Goal: Information Seeking & Learning: Learn about a topic

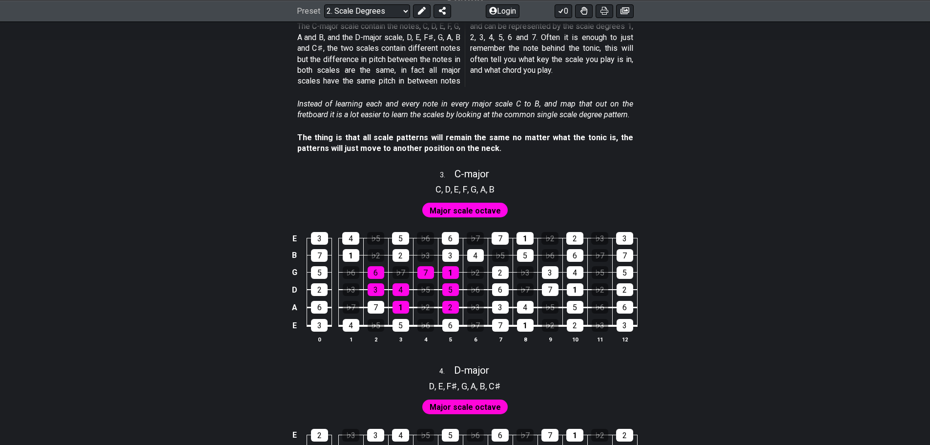
scroll to position [912, 0]
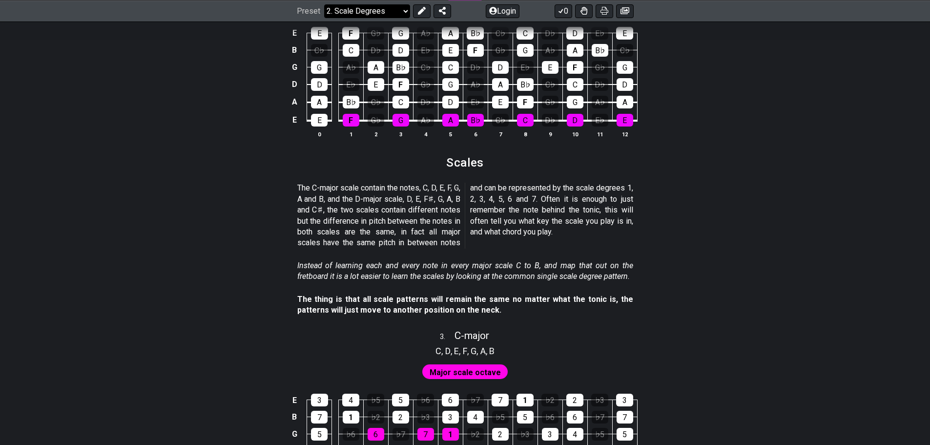
click at [402, 7] on select "Welcome to #fretflip! Initial Preset Custom Preset Minor Pentatonic Major Penta…" at bounding box center [367, 11] width 86 height 14
click at [324, 18] on select "Welcome to #fretflip! Initial Preset Custom Preset Minor Pentatonic Major Penta…" at bounding box center [367, 11] width 86 height 14
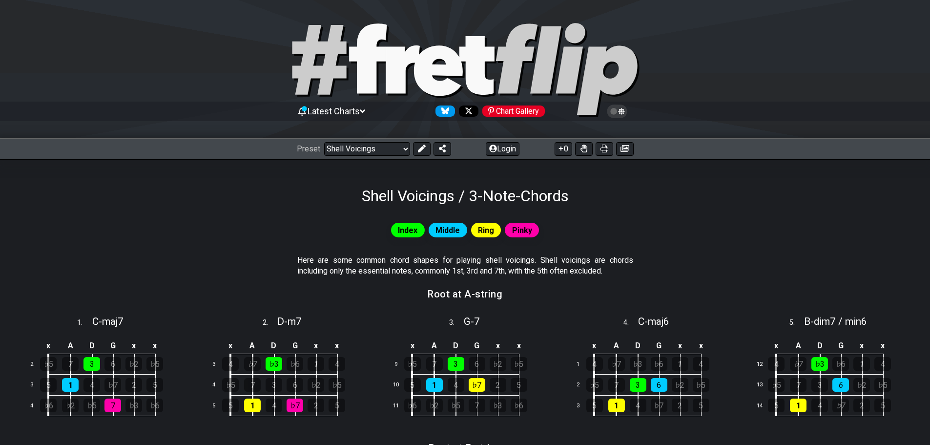
click at [475, 67] on icon at bounding box center [476, 65] width 35 height 59
select select "/welcome"
select select "C"
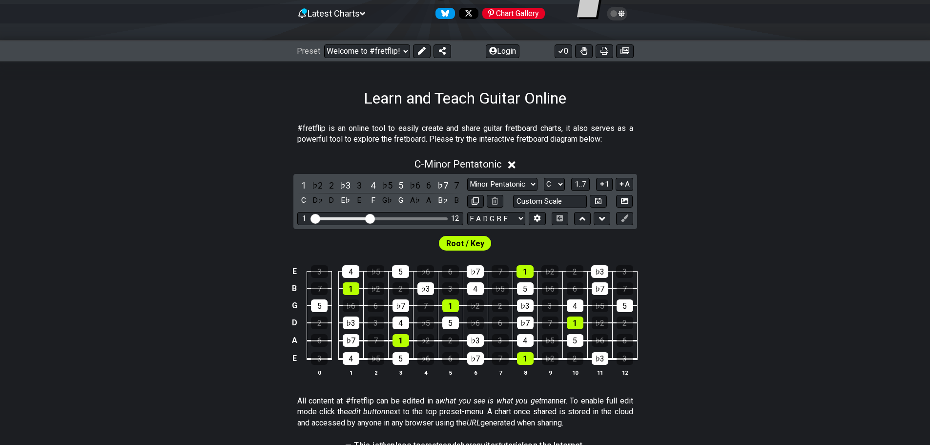
scroll to position [130, 0]
